Goal: Information Seeking & Learning: Learn about a topic

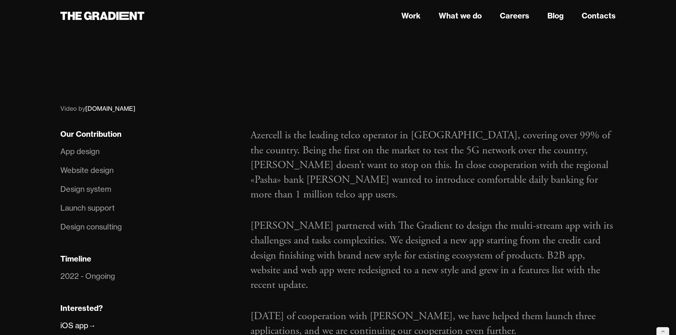
scroll to position [377, 0]
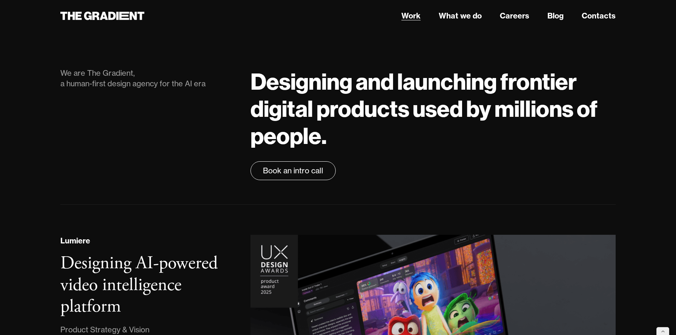
click at [412, 17] on link "Work" at bounding box center [410, 15] width 19 height 11
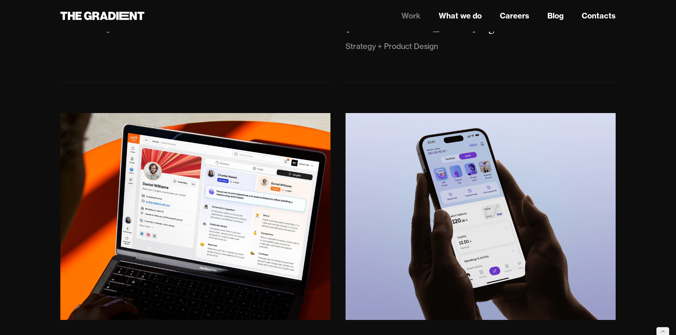
scroll to position [390, 0]
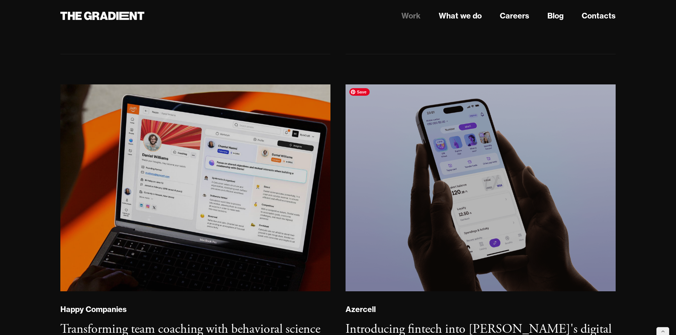
click at [403, 208] on img at bounding box center [480, 187] width 273 height 209
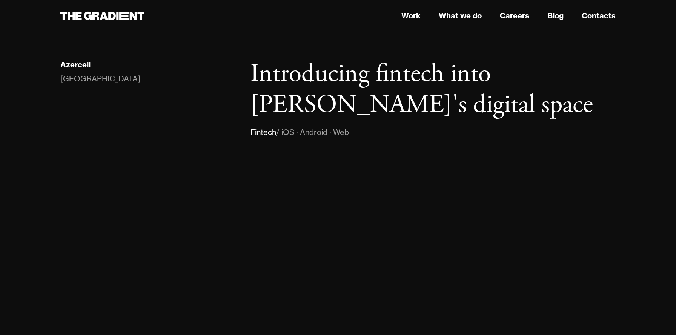
scroll to position [27, 0]
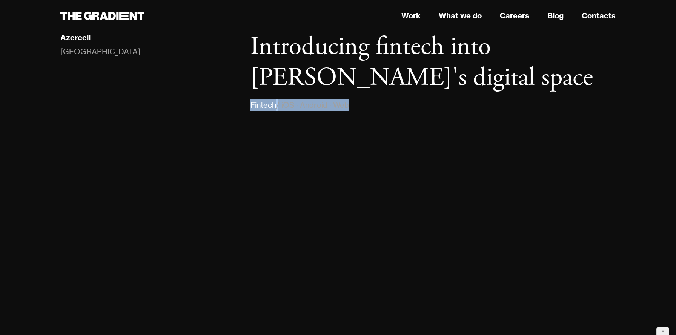
drag, startPoint x: 357, startPoint y: 106, endPoint x: 245, endPoint y: 104, distance: 112.3
click at [245, 104] on div "Introducing fintech into Azercell's digital space Fintech / iOS · Android · Web" at bounding box center [433, 72] width 380 height 80
copy div "Fintech / iOS · Android · Web"
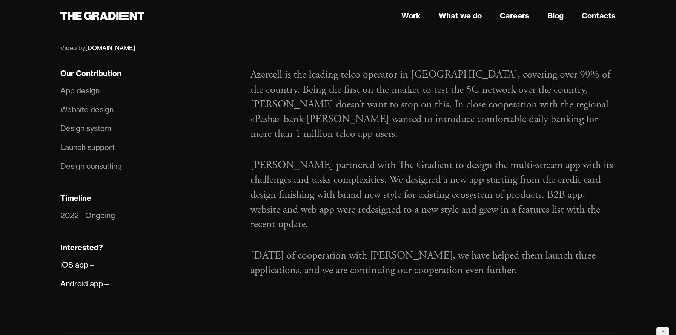
scroll to position [433, 0]
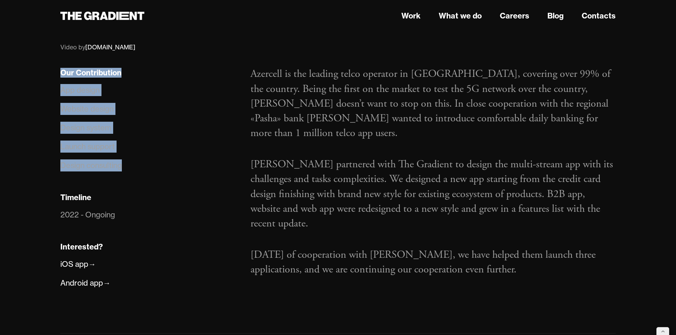
drag, startPoint x: 123, startPoint y: 173, endPoint x: 56, endPoint y: 73, distance: 120.3
click at [56, 73] on div "Our Contribution App design Website design Design system Launch support Design …" at bounding box center [148, 188] width 190 height 242
copy div "Our Contribution App design Website design Design system Launch support Design …"
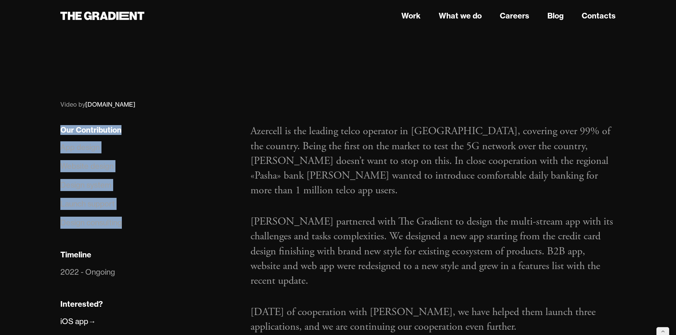
scroll to position [374, 0]
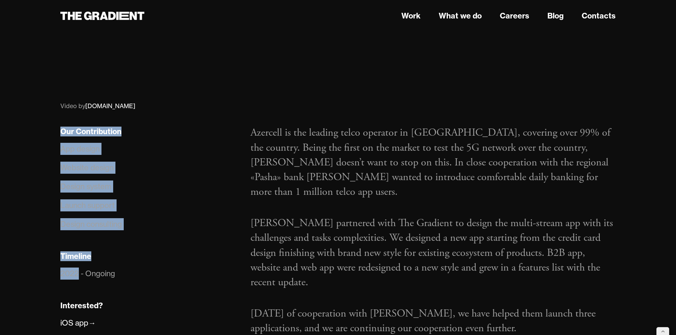
drag, startPoint x: 79, startPoint y: 275, endPoint x: 52, endPoint y: 250, distance: 36.8
click at [63, 261] on div "Timeline" at bounding box center [75, 256] width 31 height 10
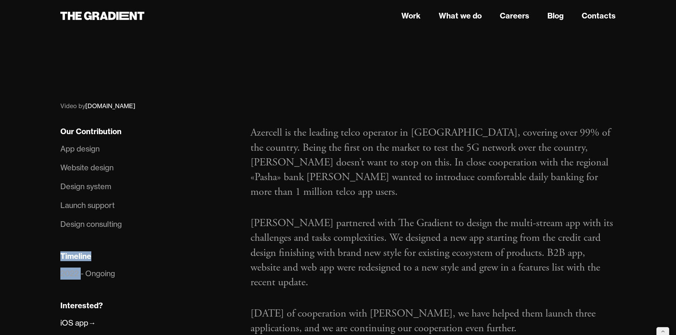
drag, startPoint x: 81, startPoint y: 273, endPoint x: 53, endPoint y: 258, distance: 31.7
click at [53, 258] on div "Our Contribution App design Website design Design system Launch support Design …" at bounding box center [148, 247] width 190 height 242
copy div "Timeline 2022"
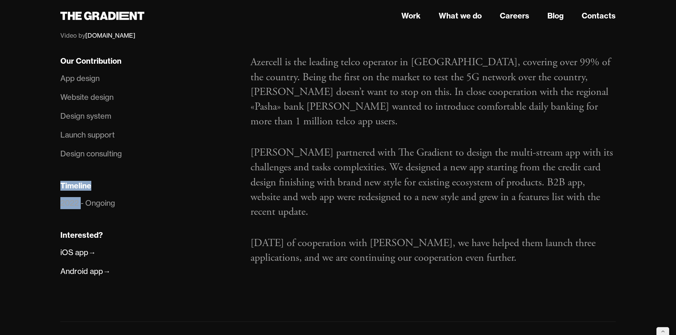
scroll to position [446, 0]
drag, startPoint x: 106, startPoint y: 234, endPoint x: 60, endPoint y: 235, distance: 46.0
click at [60, 235] on div "Our Contribution App design Website design Design system Launch support Design …" at bounding box center [148, 175] width 190 height 242
copy div "Interested?"
drag, startPoint x: 127, startPoint y: 268, endPoint x: 59, endPoint y: 250, distance: 70.3
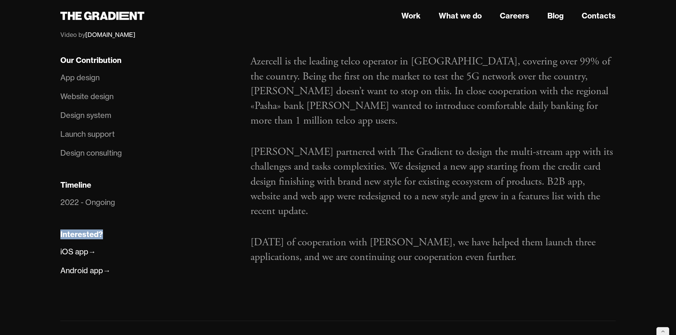
click at [59, 250] on div "Our Contribution App design Website design Design system Launch support Design …" at bounding box center [148, 175] width 190 height 242
drag, startPoint x: 58, startPoint y: 234, endPoint x: 130, endPoint y: 267, distance: 79.3
click at [130, 267] on div "Our Contribution App design Website design Design system Launch support Design …" at bounding box center [148, 175] width 190 height 242
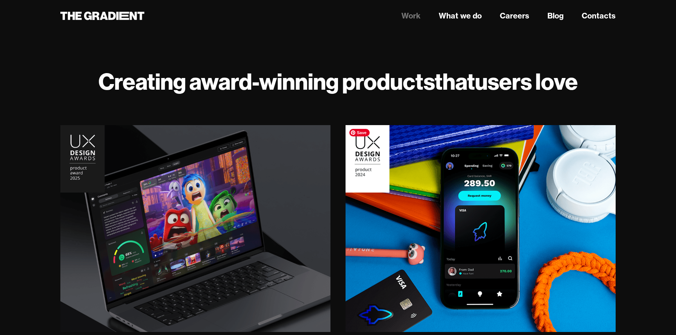
scroll to position [130, 0]
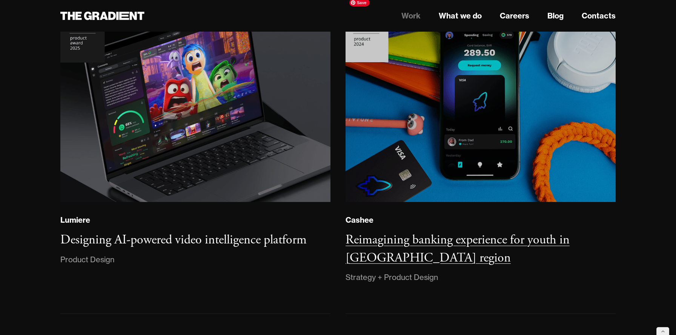
click at [416, 164] on img at bounding box center [480, 98] width 273 height 209
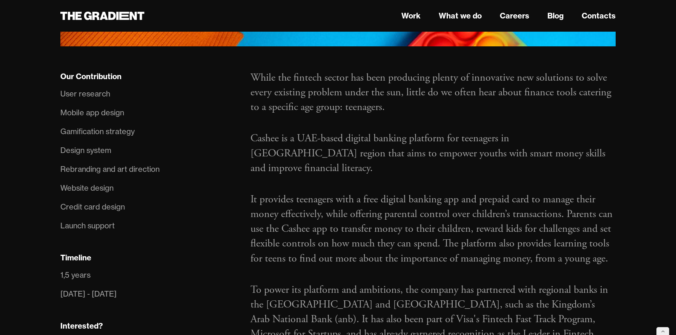
scroll to position [498, 0]
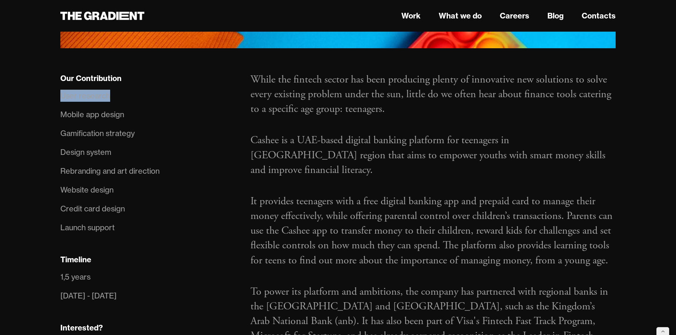
drag, startPoint x: 112, startPoint y: 67, endPoint x: 54, endPoint y: 67, distance: 57.3
click at [54, 72] on div "Our Contribution User research Mobile app design Gamification strategy Design s…" at bounding box center [148, 238] width 190 height 332
copy div "User research"
